Goal: Task Accomplishment & Management: Manage account settings

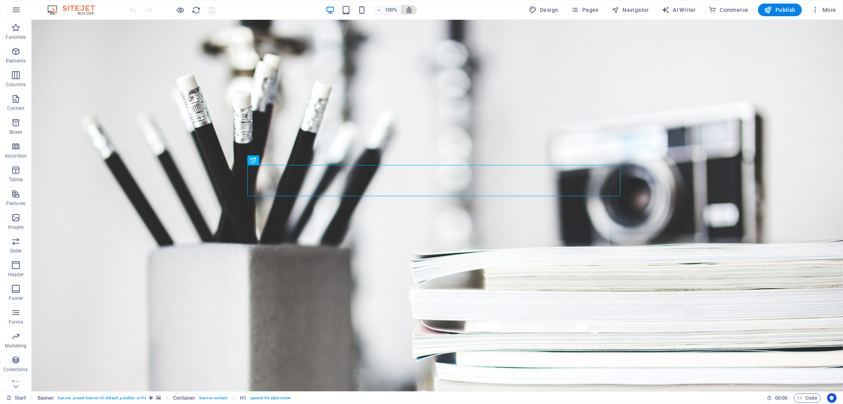
click at [406, 10] on span "button" at bounding box center [408, 9] width 9 height 7
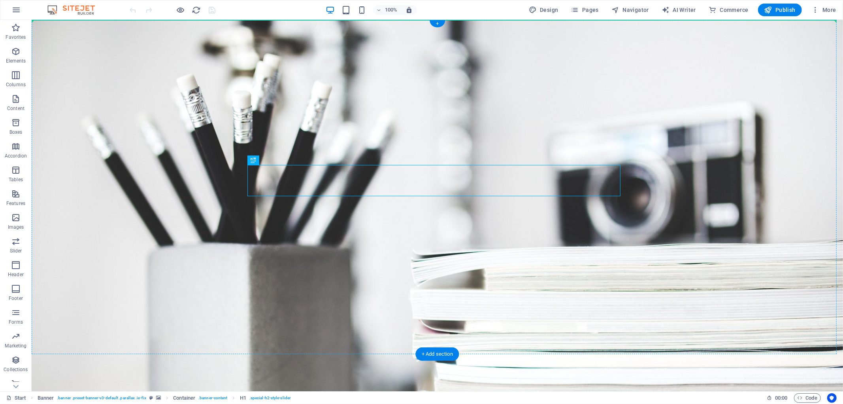
drag, startPoint x: 367, startPoint y: 187, endPoint x: 383, endPoint y: 147, distance: 42.9
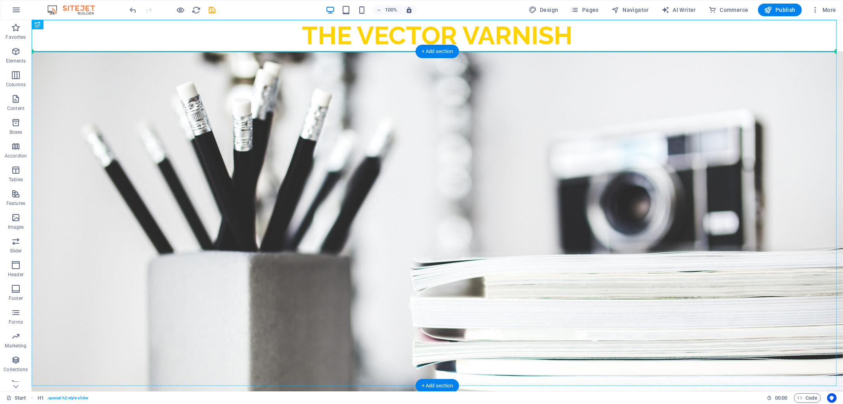
drag, startPoint x: 441, startPoint y: 40, endPoint x: 444, endPoint y: 172, distance: 132.1
drag, startPoint x: 466, startPoint y: 38, endPoint x: 424, endPoint y: 210, distance: 176.9
drag, startPoint x: 421, startPoint y: 29, endPoint x: 424, endPoint y: 62, distance: 33.3
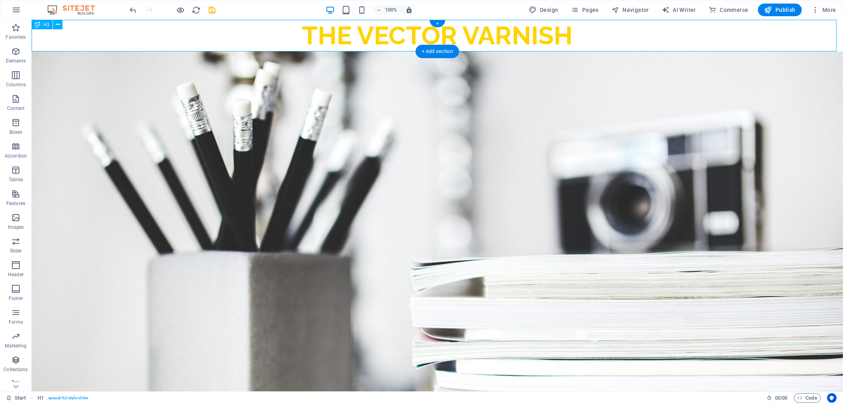
click at [419, 35] on div "the vector varnish" at bounding box center [436, 35] width 811 height 32
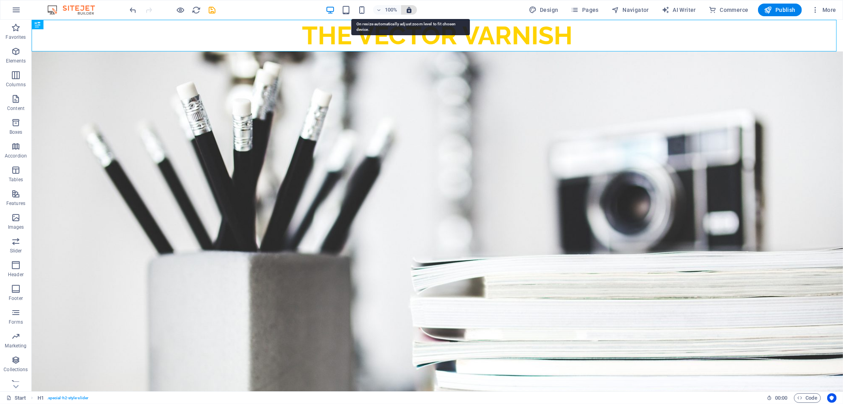
drag, startPoint x: 408, startPoint y: 6, endPoint x: 396, endPoint y: 10, distance: 12.1
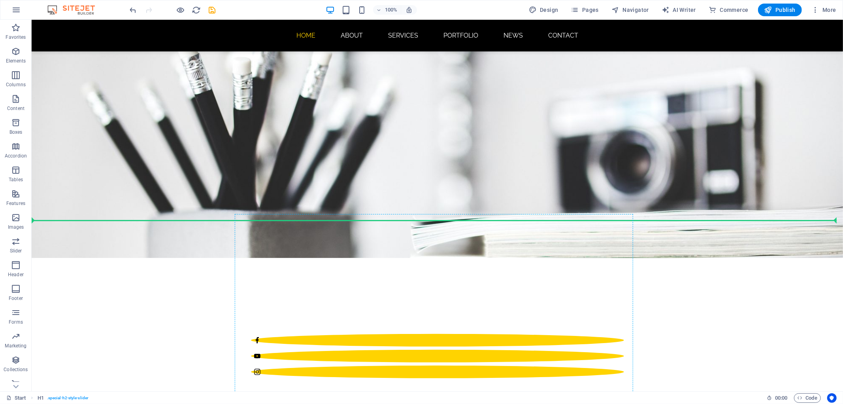
drag, startPoint x: 420, startPoint y: 36, endPoint x: 446, endPoint y: 250, distance: 215.8
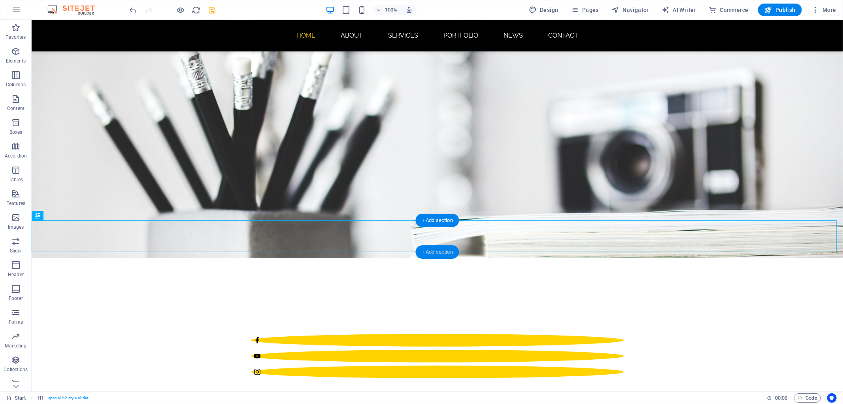
scroll to position [133, 0]
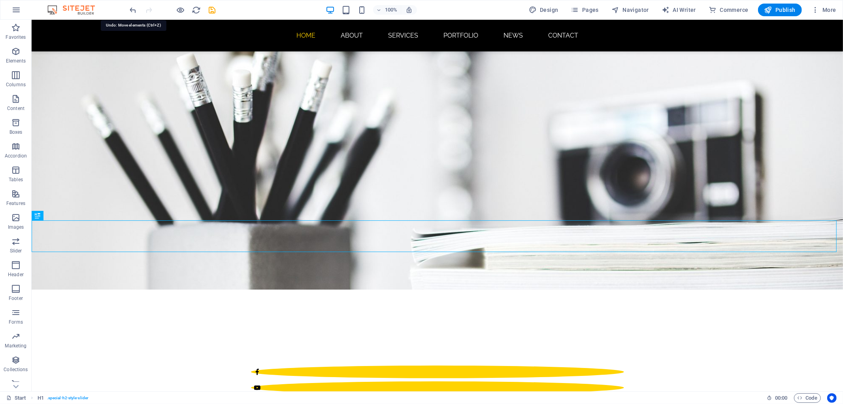
scroll to position [0, 0]
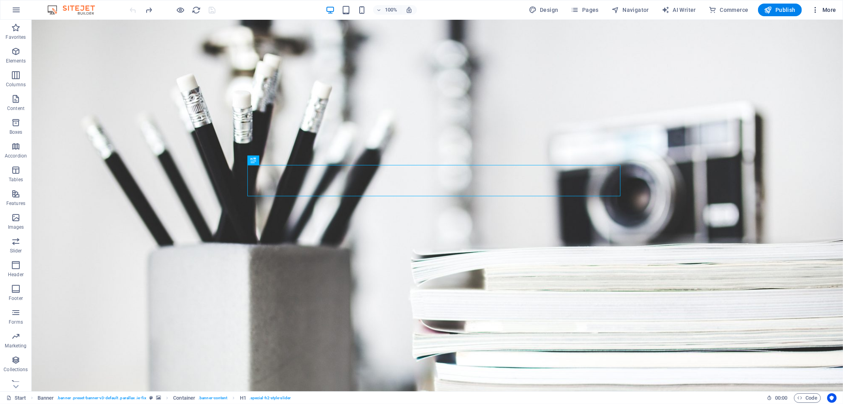
click at [0, 0] on icon "button" at bounding box center [0, 0] width 0 height 0
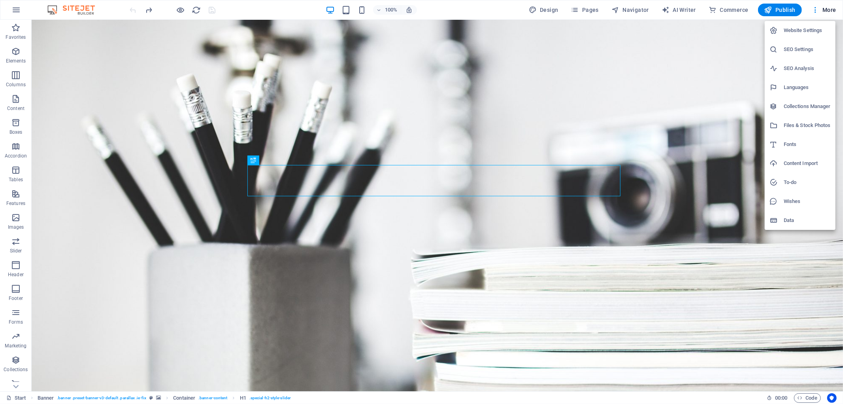
click at [806, 32] on h6 "Website Settings" at bounding box center [807, 30] width 47 height 9
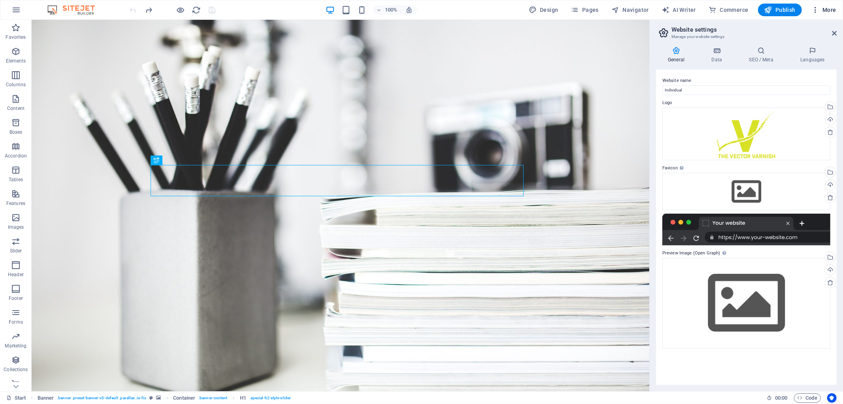
click at [0, 0] on icon "button" at bounding box center [0, 0] width 0 height 0
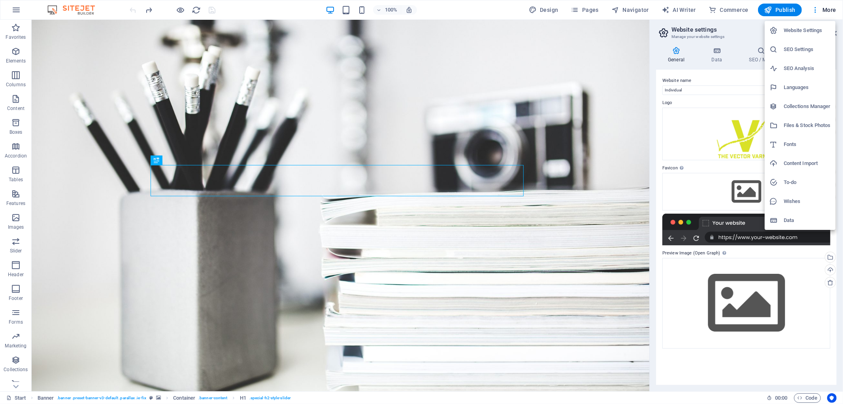
click at [796, 53] on h6 "SEO Settings" at bounding box center [807, 49] width 47 height 9
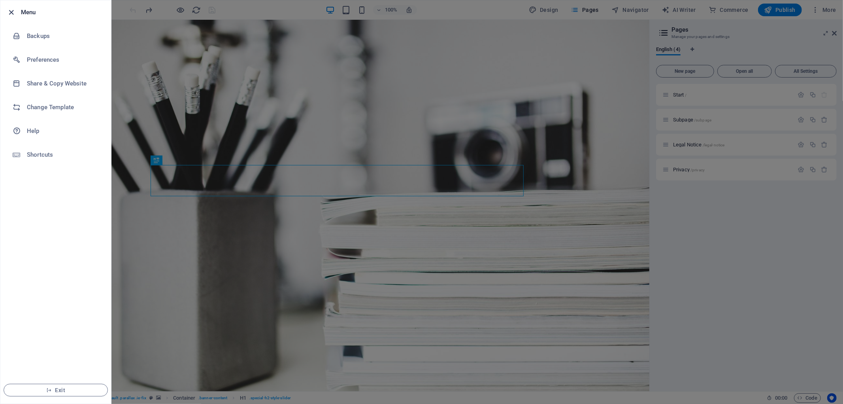
click at [9, 8] on icon "button" at bounding box center [11, 12] width 9 height 9
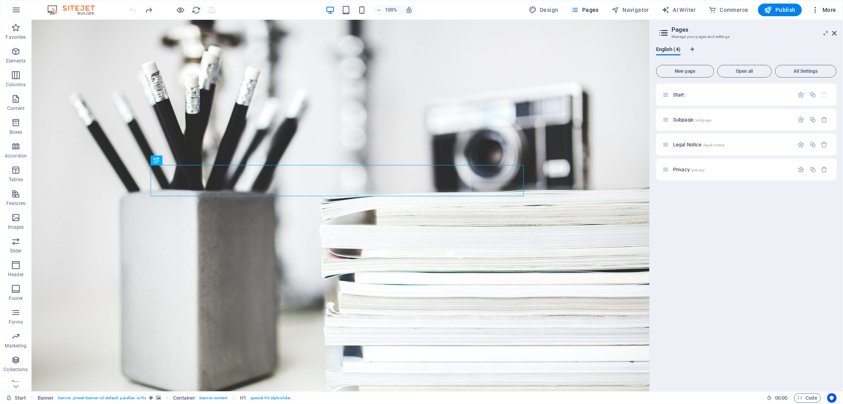
click at [0, 0] on icon "button" at bounding box center [0, 0] width 0 height 0
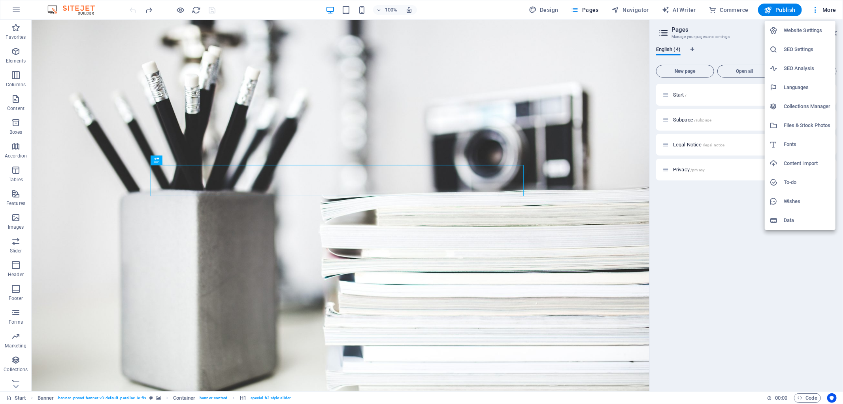
click at [784, 6] on div at bounding box center [421, 202] width 843 height 404
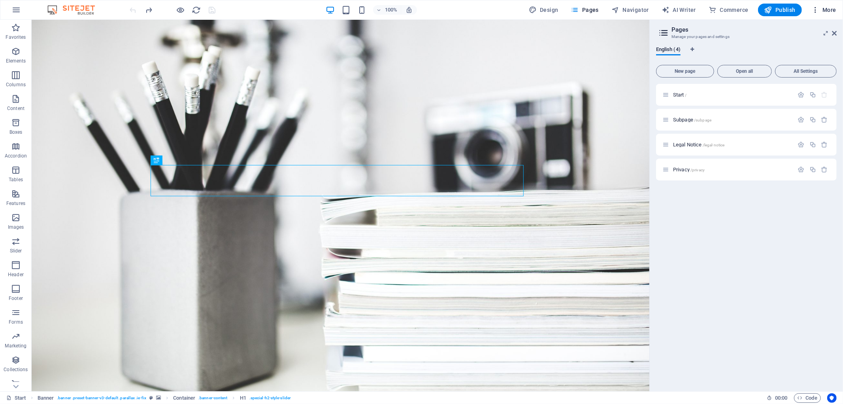
drag, startPoint x: 777, startPoint y: 12, endPoint x: 812, endPoint y: 11, distance: 34.8
click at [0, 0] on icon "button" at bounding box center [0, 0] width 0 height 0
